Goal: Navigation & Orientation: Find specific page/section

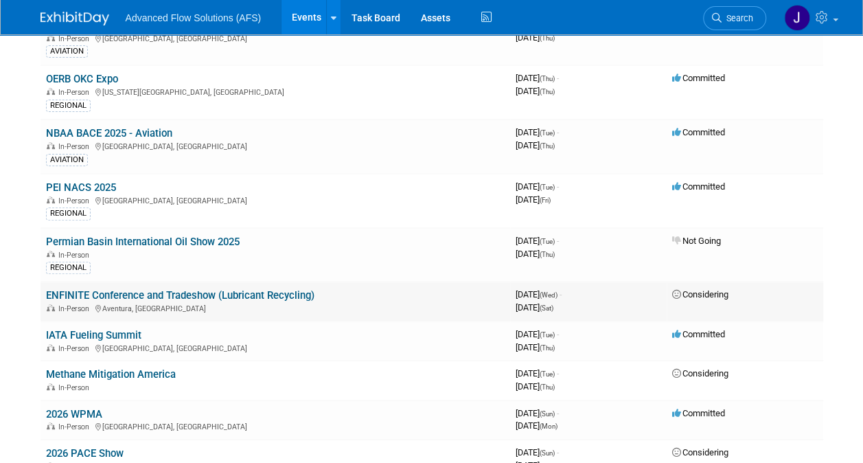
click at [141, 290] on link "ENFINITE Conference and Tradeshow (Lubricant Recycling)" at bounding box center [180, 295] width 268 height 12
click at [0, 0] on div at bounding box center [0, 0] width 0 height 0
click at [86, 183] on link "PEI NACS 2025" at bounding box center [81, 187] width 70 height 12
click at [0, 0] on div at bounding box center [0, 0] width 0 height 0
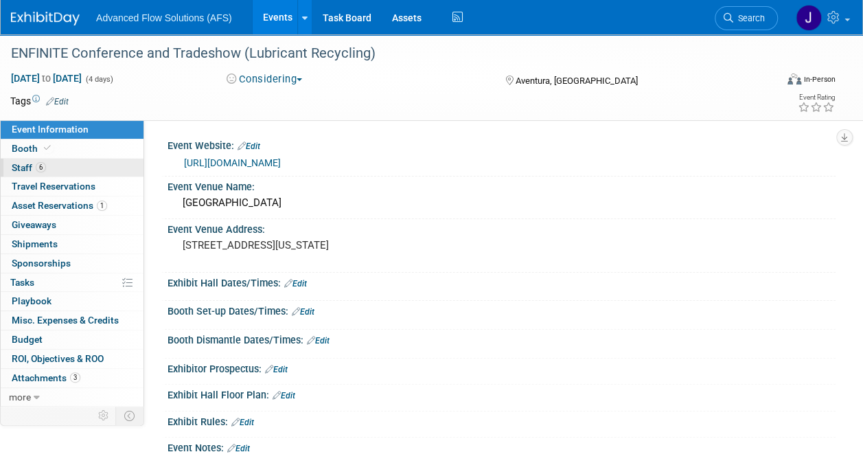
click at [17, 164] on span "Staff 6" at bounding box center [29, 167] width 34 height 11
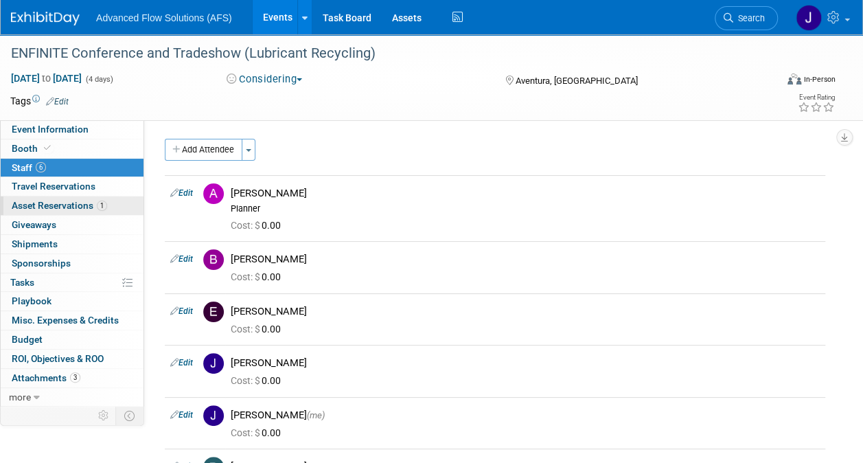
click at [52, 205] on span "Asset Reservations 1" at bounding box center [59, 205] width 95 height 11
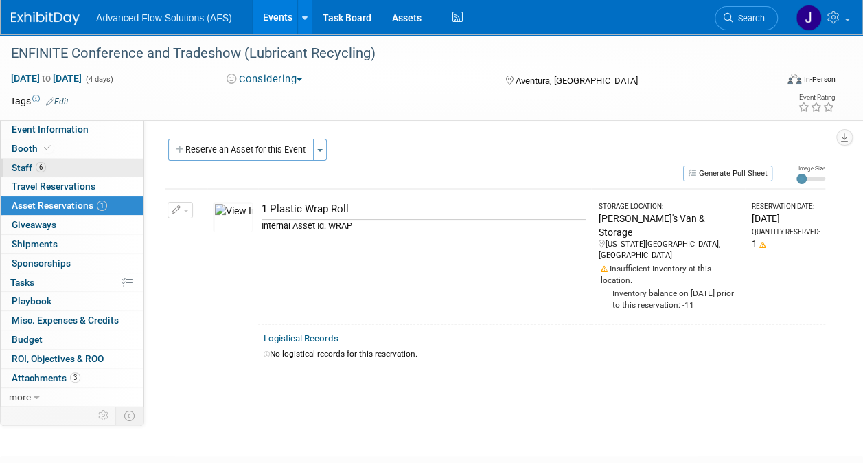
click at [36, 162] on span "Staff 6" at bounding box center [29, 167] width 34 height 11
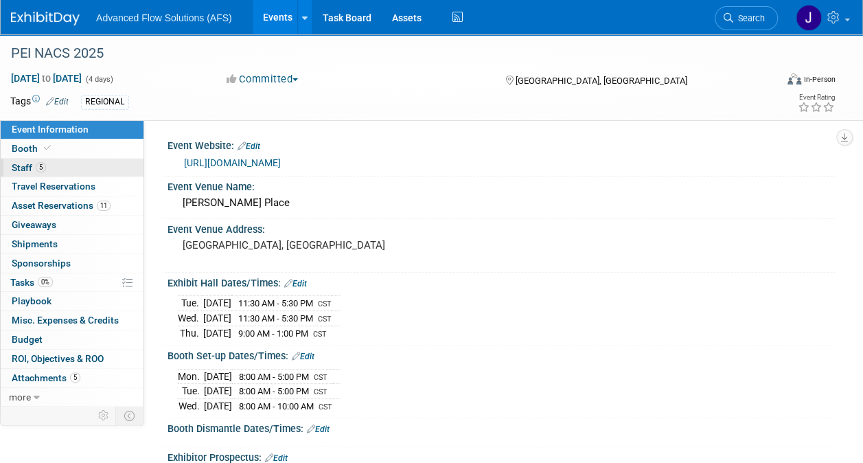
click at [32, 167] on span "Staff 5" at bounding box center [29, 167] width 34 height 11
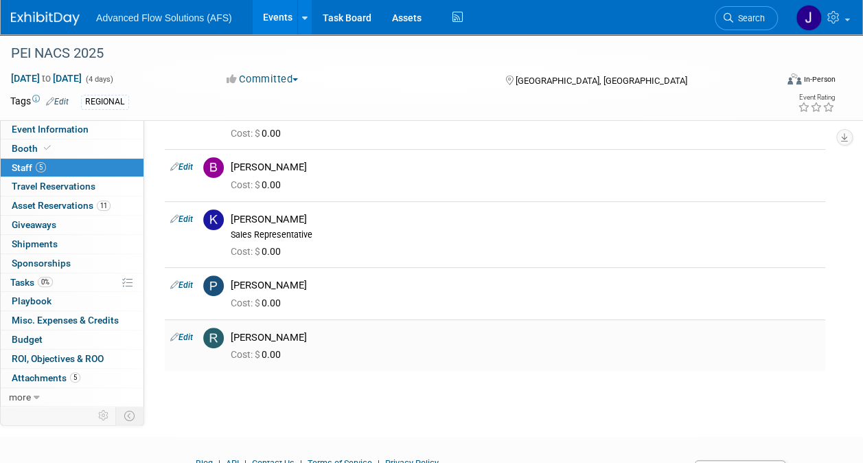
scroll to position [23, 0]
